Goal: Task Accomplishment & Management: Use online tool/utility

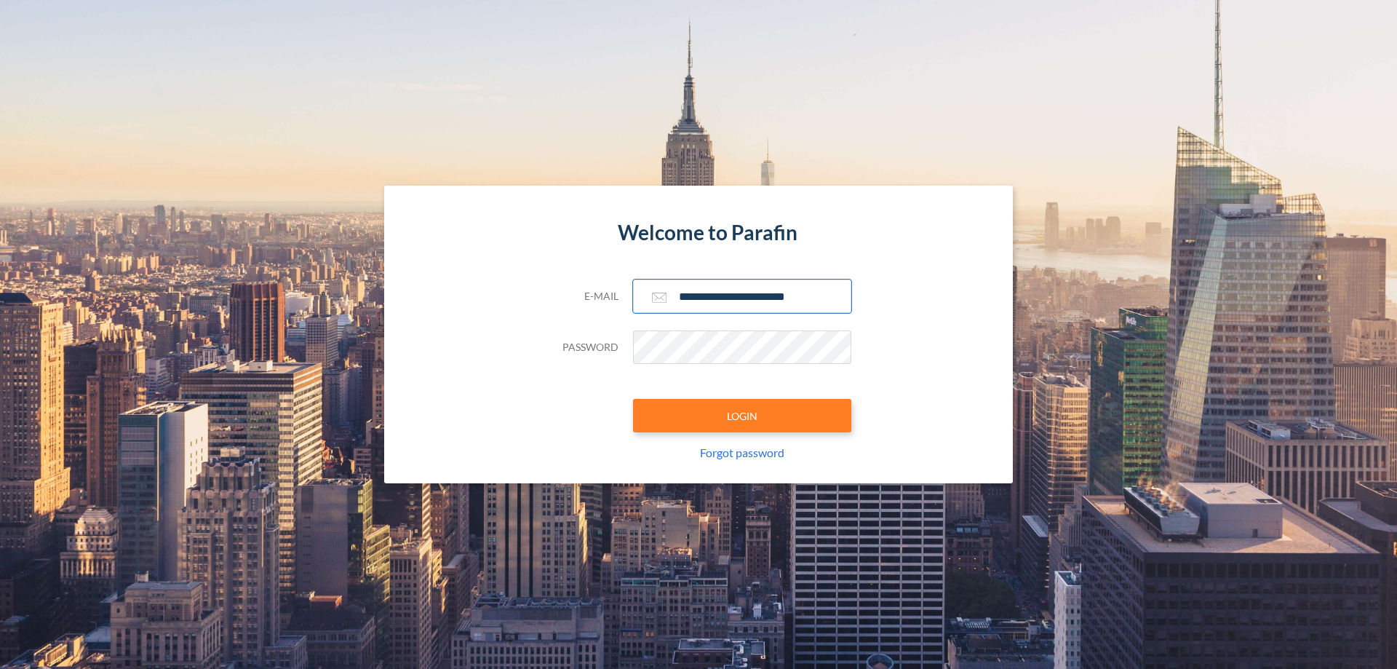
type input "**********"
click at [742, 416] on button "LOGIN" at bounding box center [742, 415] width 218 height 33
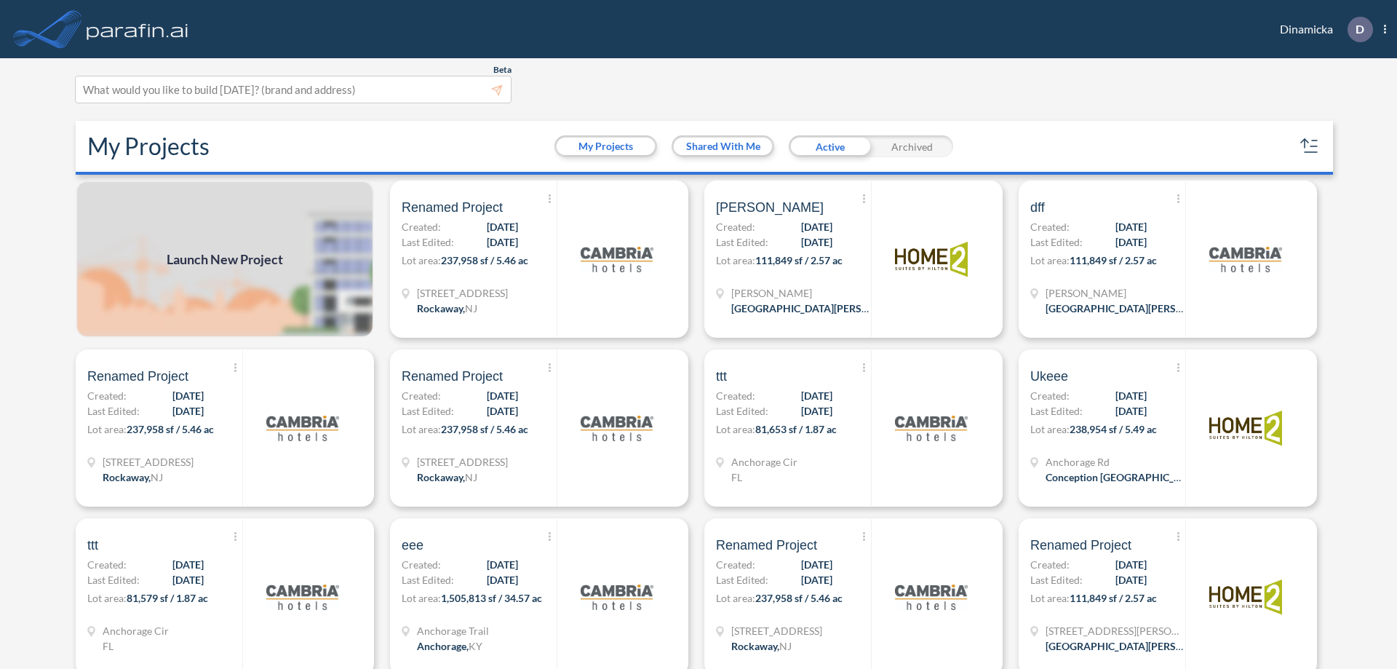
scroll to position [4, 0]
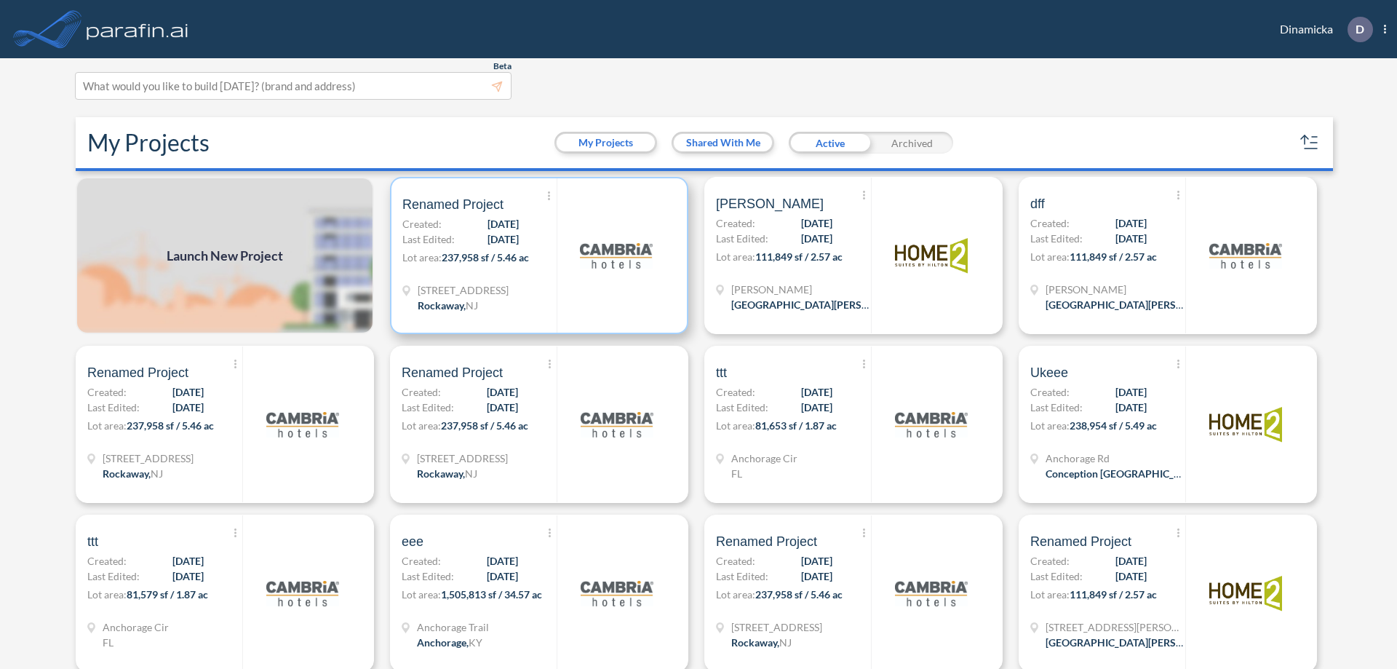
click at [536, 255] on p "Lot area: 237,958 sf / 5.46 ac" at bounding box center [479, 260] width 154 height 21
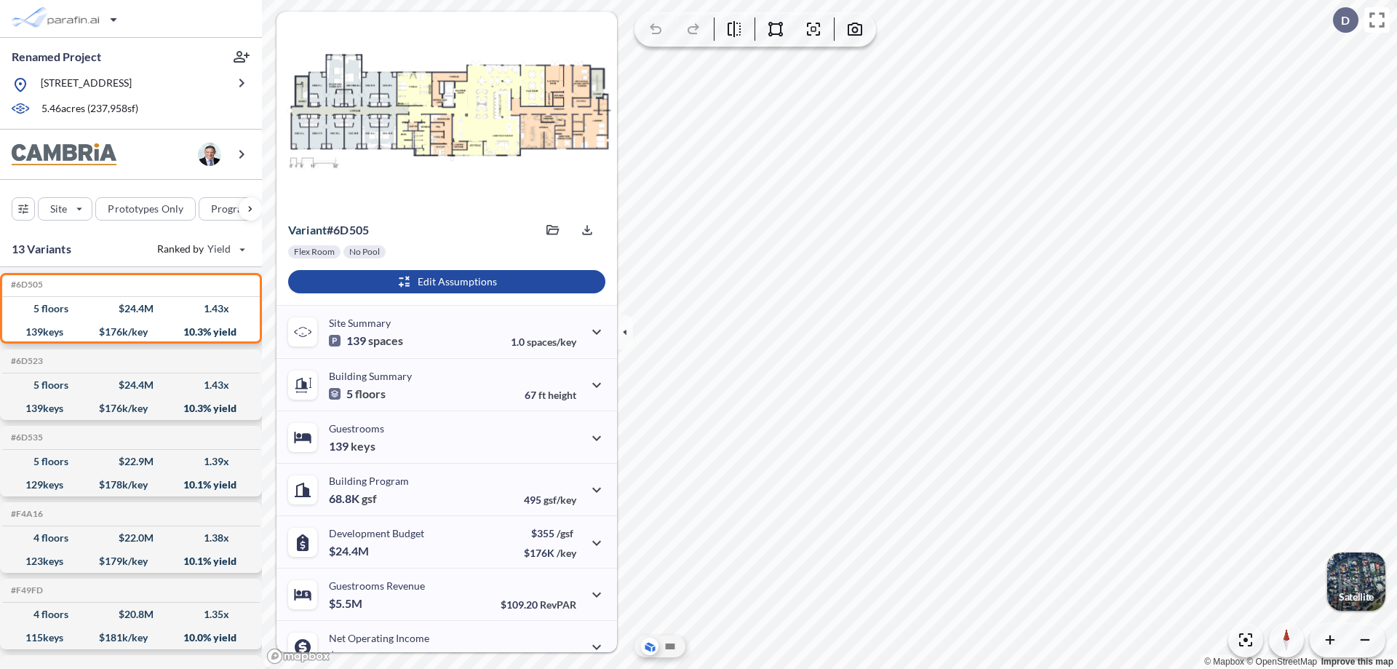
scroll to position [74, 0]
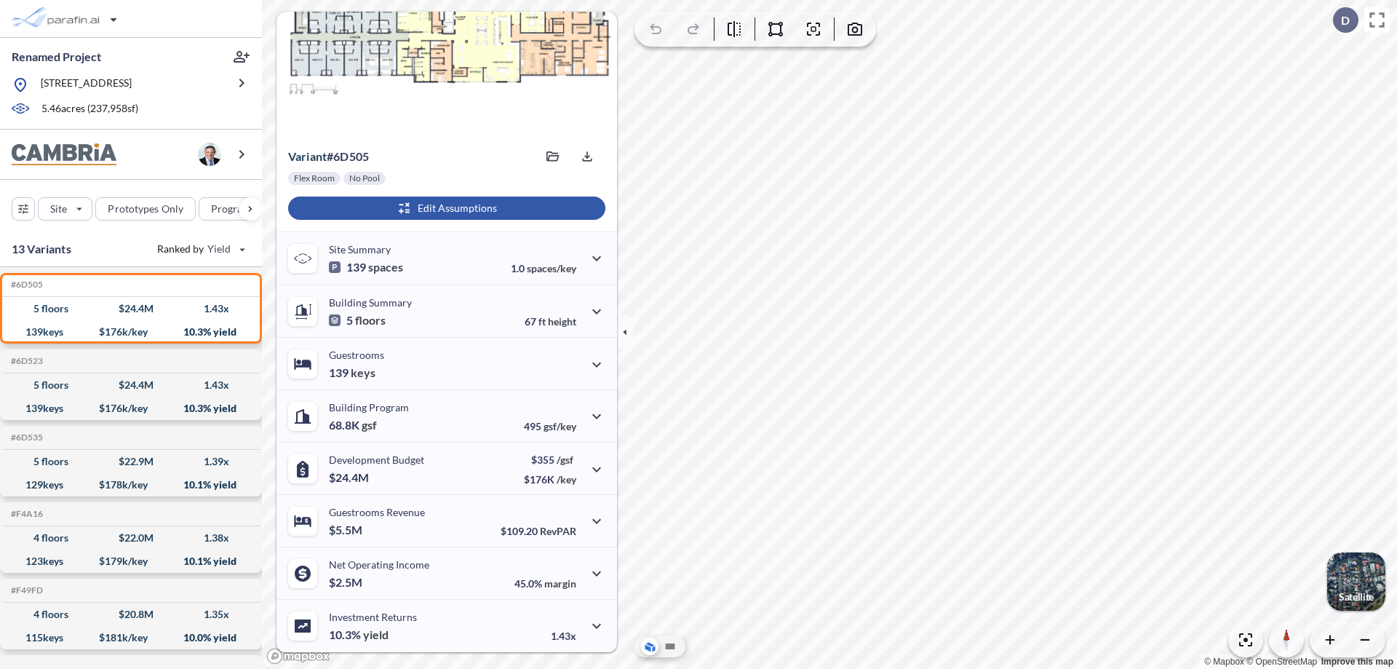
click at [445, 208] on div "button" at bounding box center [446, 208] width 317 height 23
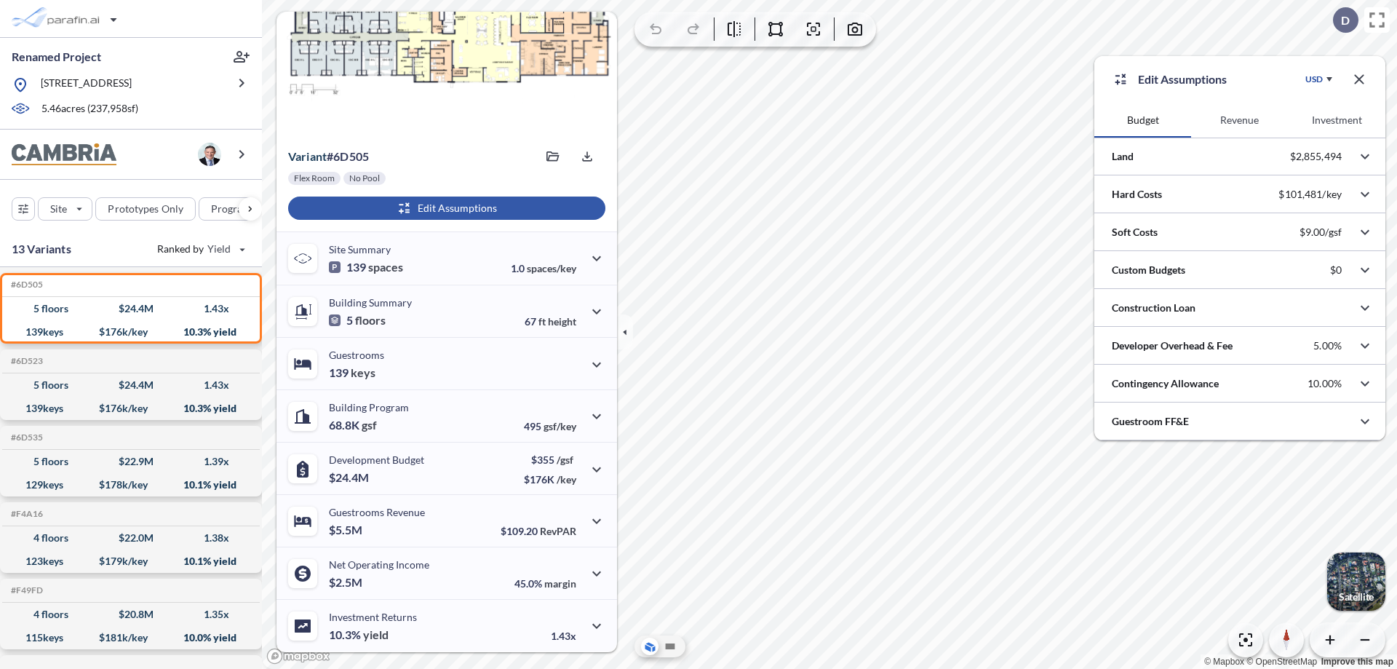
click at [1239, 120] on button "Revenue" at bounding box center [1239, 120] width 97 height 35
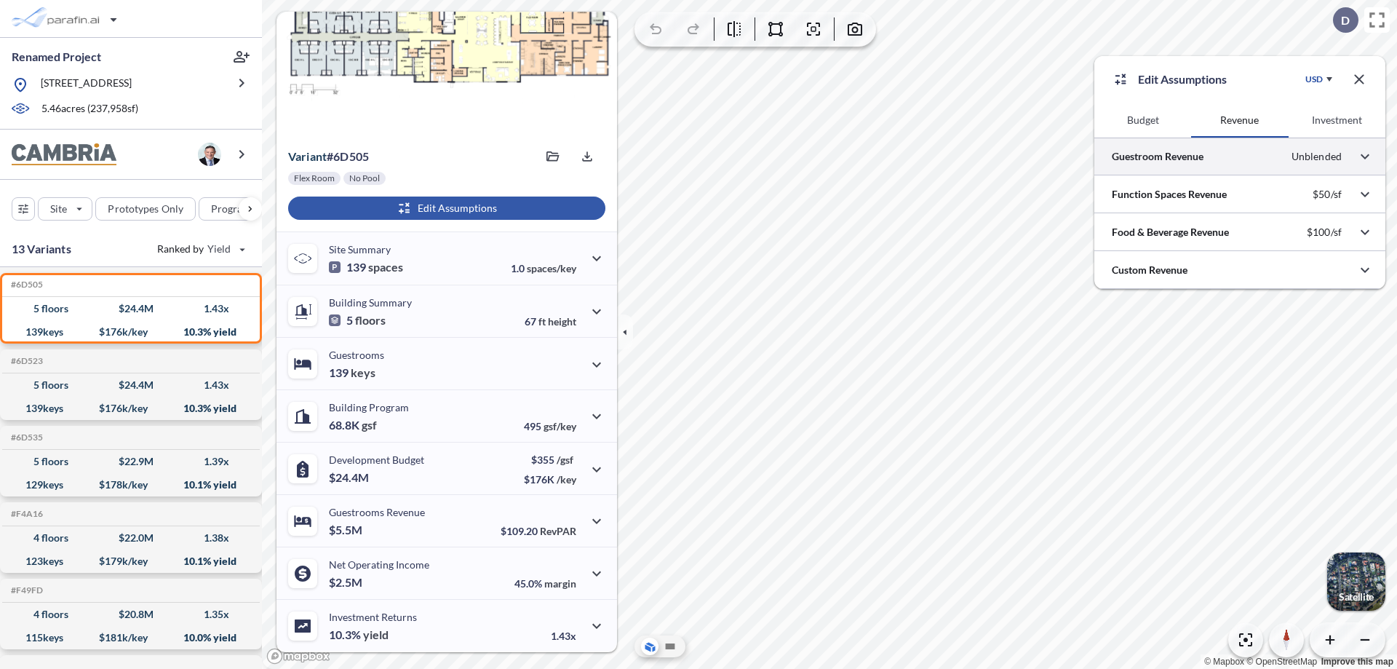
click at [1240, 156] on div at bounding box center [1240, 156] width 291 height 37
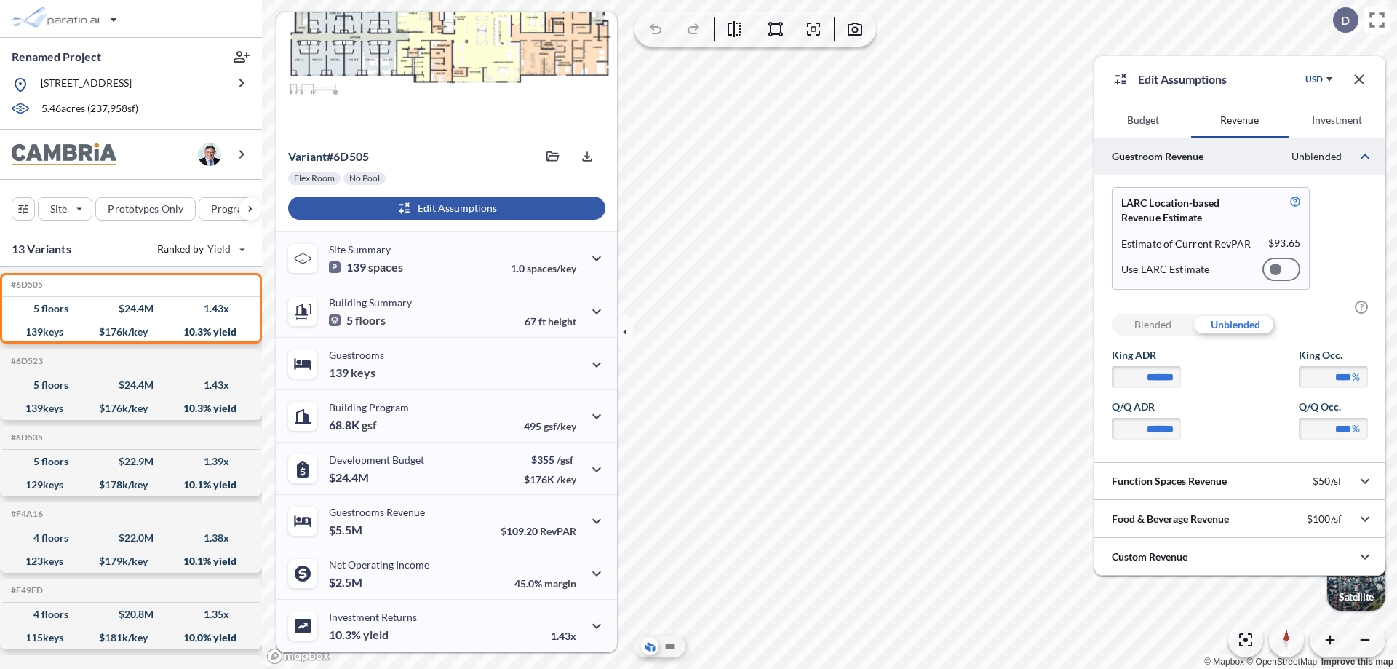
click at [1282, 269] on div at bounding box center [1282, 269] width 38 height 23
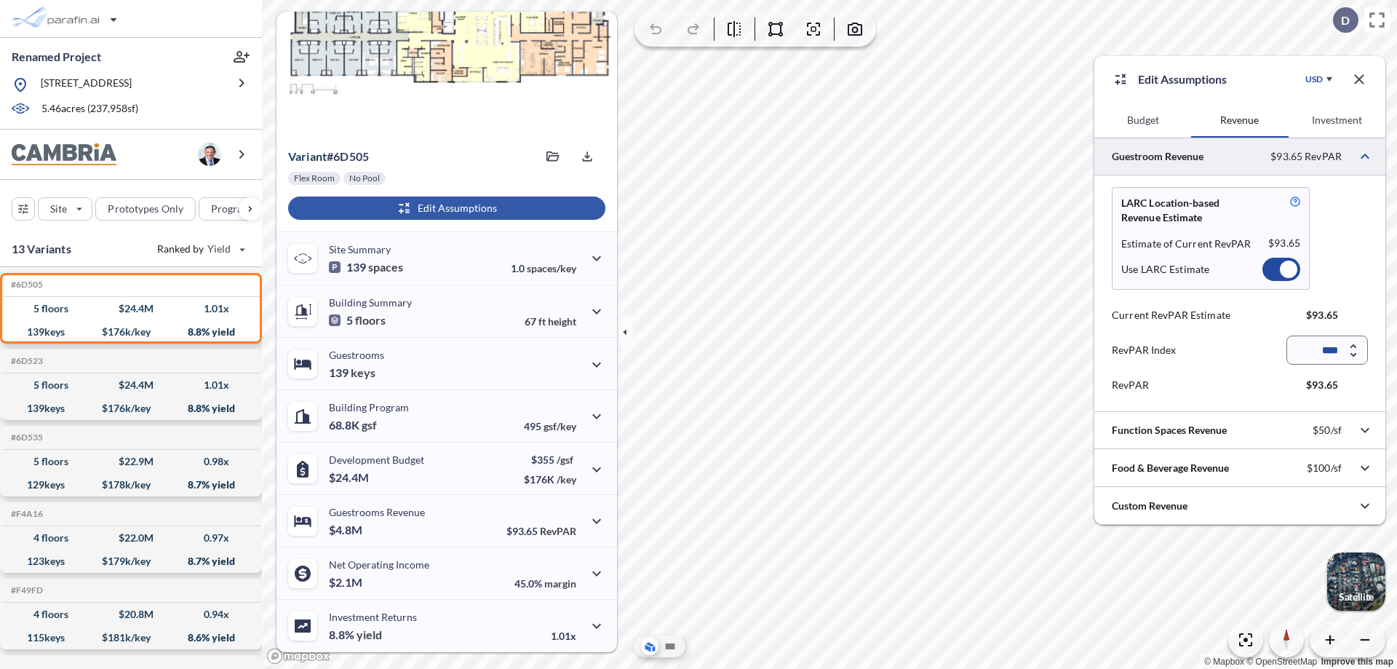
scroll to position [65, 0]
